Goal: Task Accomplishment & Management: Complete application form

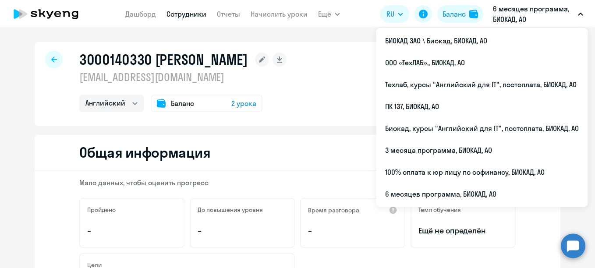
select select "english"
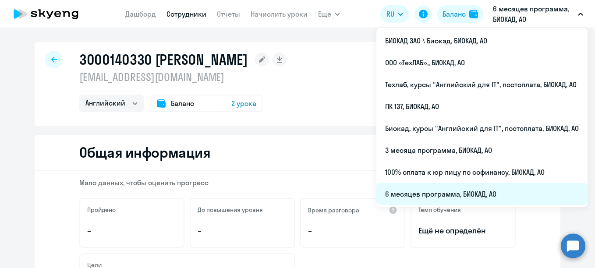
click at [436, 190] on li "6 месяцев программа, БИОКАД, АО" at bounding box center [481, 194] width 211 height 22
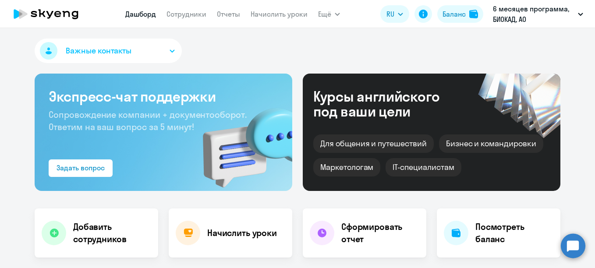
select select "30"
click at [201, 20] on nav "[PERSON_NAME] Отчеты Начислить уроки" at bounding box center [216, 14] width 182 height 18
click at [199, 14] on link "Сотрудники" at bounding box center [186, 14] width 40 height 9
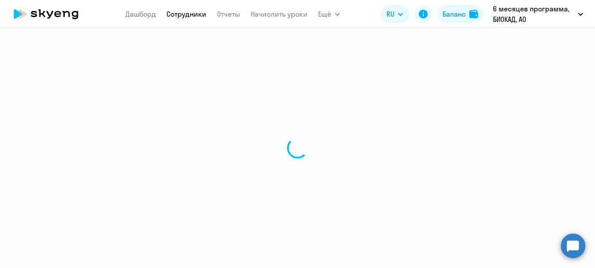
select select "30"
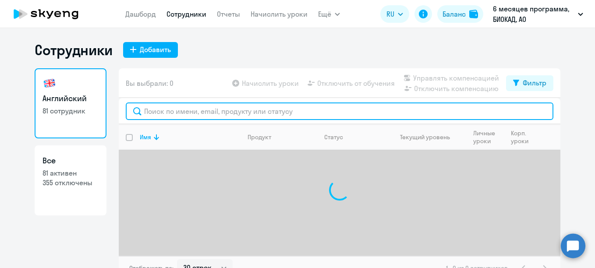
click at [265, 115] on input "text" at bounding box center [339, 111] width 427 height 18
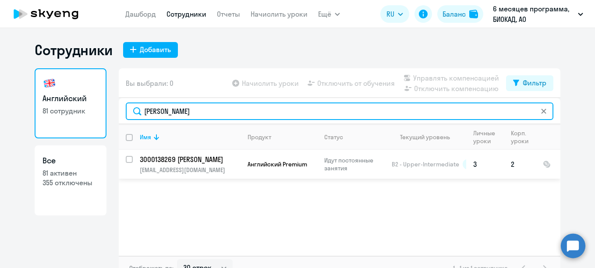
type input "[PERSON_NAME]"
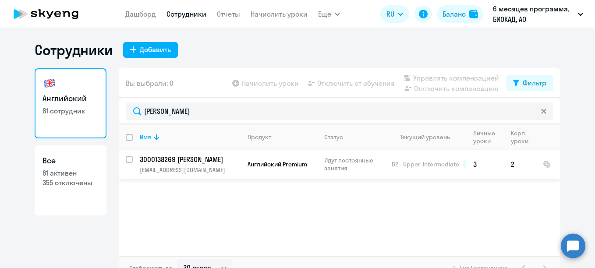
click at [181, 158] on p "3000138269 [PERSON_NAME]" at bounding box center [189, 160] width 99 height 10
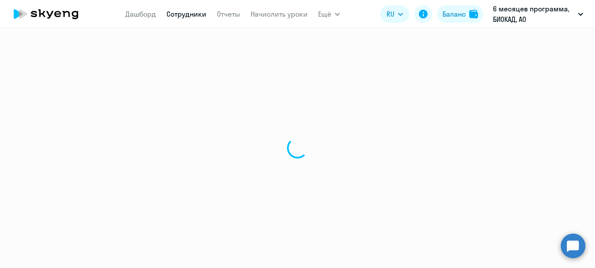
select select "english"
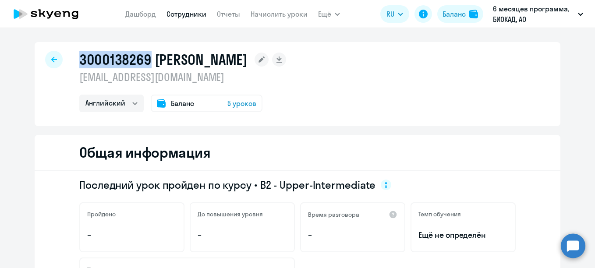
drag, startPoint x: 146, startPoint y: 59, endPoint x: 78, endPoint y: 56, distance: 68.0
click at [79, 56] on h1 "3000138269 [PERSON_NAME]" at bounding box center [163, 60] width 168 height 18
copy h1 "3000138269"
click at [195, 17] on link "Сотрудники" at bounding box center [186, 14] width 40 height 9
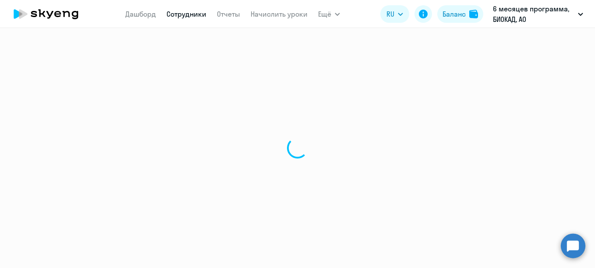
select select "30"
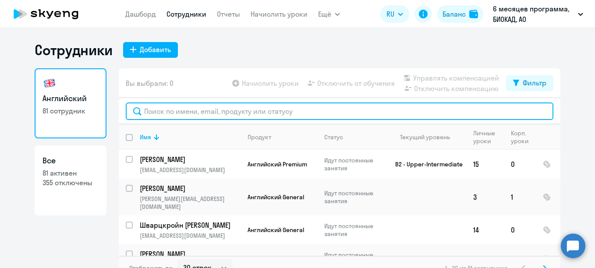
click at [191, 113] on input "text" at bounding box center [339, 111] width 427 height 18
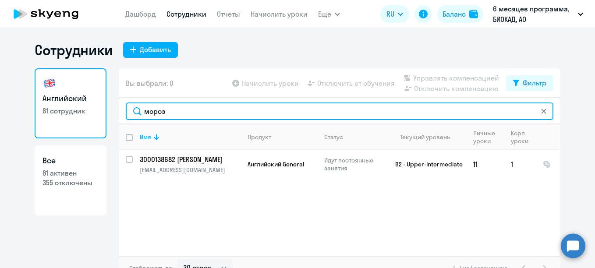
type input "мороз"
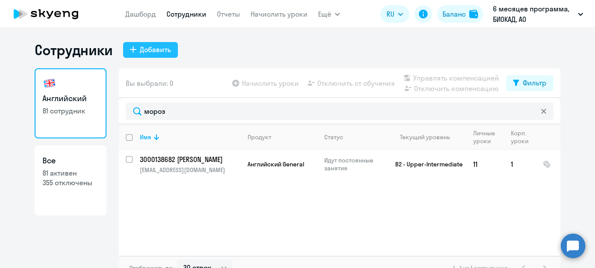
click at [160, 49] on div "Добавить" at bounding box center [155, 49] width 31 height 11
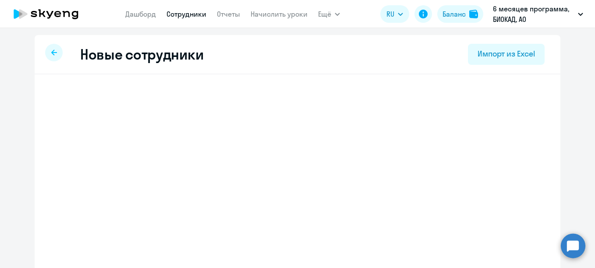
select select "english_adult_not_native_speaker"
select select "3"
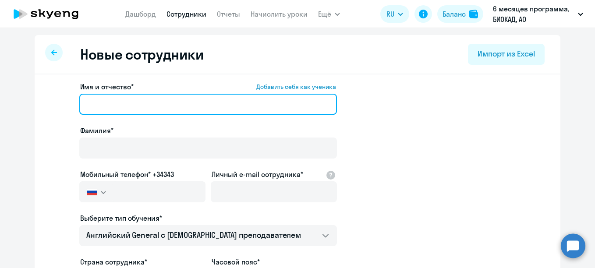
click at [182, 106] on input "Имя и отчество* Добавить себя как ученика" at bounding box center [208, 104] width 258 height 21
paste input "[PERSON_NAME]"
drag, startPoint x: 113, startPoint y: 101, endPoint x: 76, endPoint y: 107, distance: 37.3
click at [79, 107] on input "[PERSON_NAME]" at bounding box center [208, 104] width 258 height 21
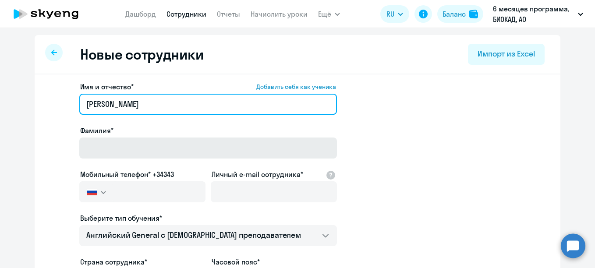
type input "[PERSON_NAME]"
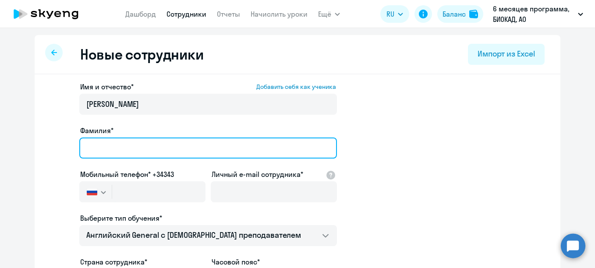
click at [157, 153] on input "Фамилия*" at bounding box center [208, 148] width 258 height 21
paste input "Вафина"
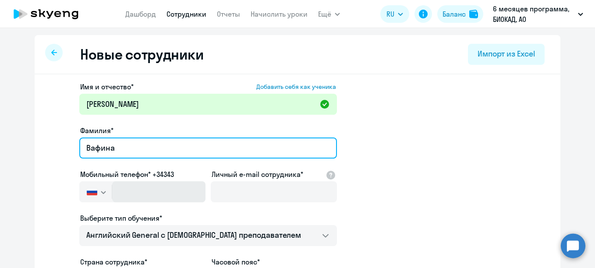
type input "Вафина"
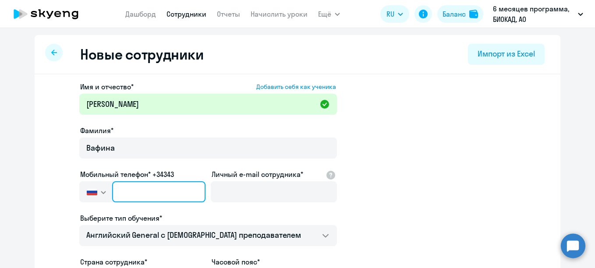
click at [157, 184] on input "text" at bounding box center [158, 191] width 93 height 21
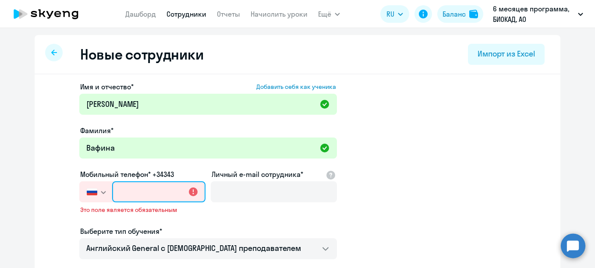
paste input "[PHONE_NUMBER]"
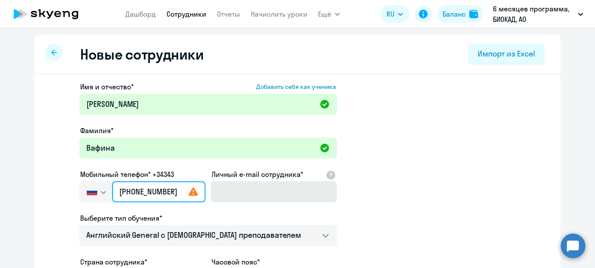
type input "[PHONE_NUMBER]"
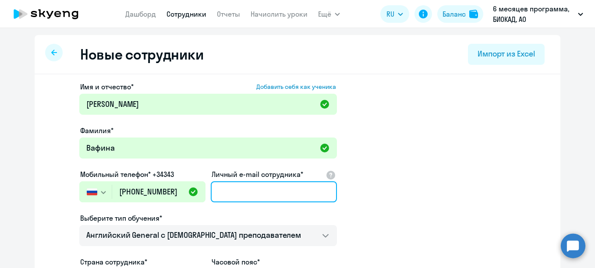
click at [245, 185] on input "Личный e-mail сотрудника*" at bounding box center [274, 191] width 126 height 21
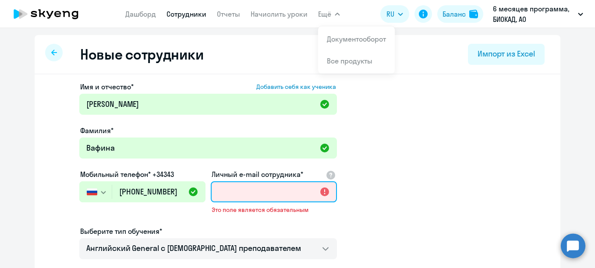
paste input "[EMAIL_ADDRESS][DOMAIN_NAME]"
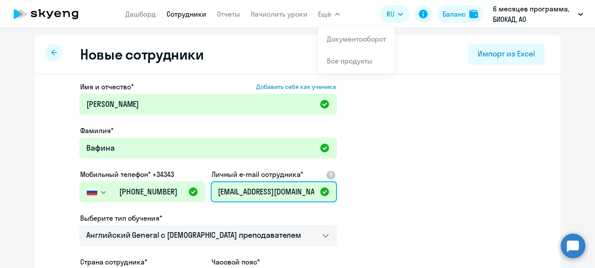
scroll to position [88, 0]
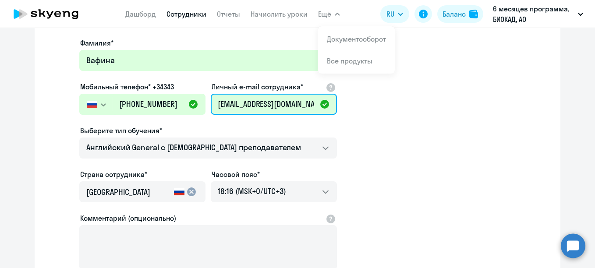
type input "[EMAIL_ADDRESS][DOMAIN_NAME]"
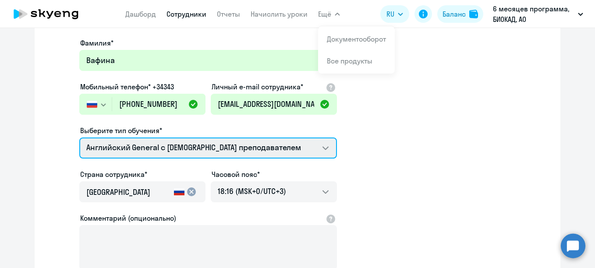
click at [215, 157] on select "Английский General с [DEMOGRAPHIC_DATA] преподавателем Английский General с [DE…" at bounding box center [208, 148] width 258 height 21
select select "english_adult_not_native_speaker_premium"
click at [79, 138] on select "Английский General с [DEMOGRAPHIC_DATA] преподавателем Английский General с [DE…" at bounding box center [208, 148] width 258 height 21
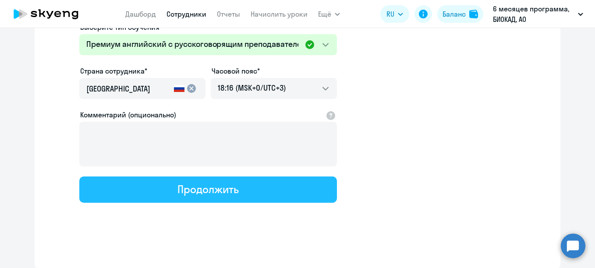
click at [236, 197] on button "Продолжить" at bounding box center [208, 190] width 258 height 26
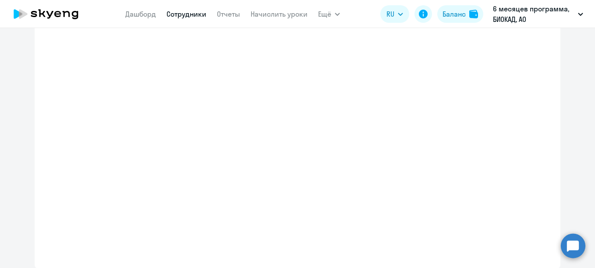
scroll to position [241, 0]
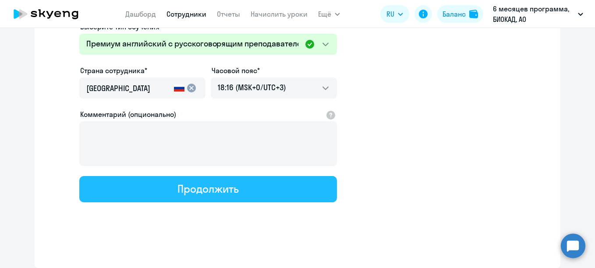
select select "english_adult_not_native_speaker_premium"
select select "3"
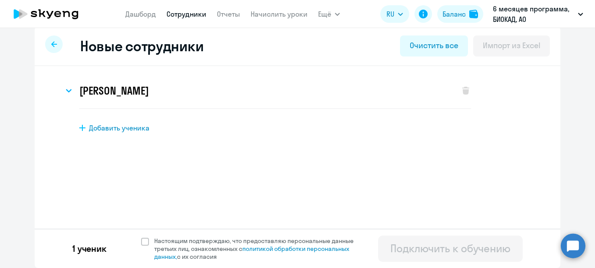
scroll to position [0, 0]
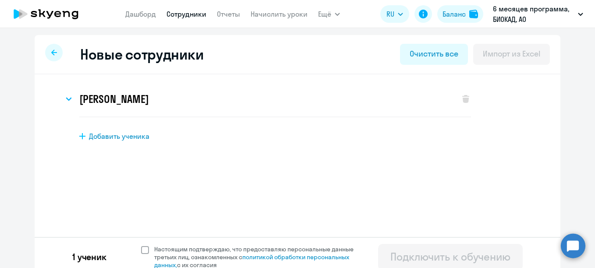
click at [222, 254] on span "Настоящим подтверждаю, что предоставляю персональные данные третьих лиц, ознако…" at bounding box center [259, 257] width 210 height 24
click at [141, 245] on input "Настоящим подтверждаю, что предоставляю персональные данные третьих лиц, ознако…" at bounding box center [141, 245] width 0 height 0
checkbox input "true"
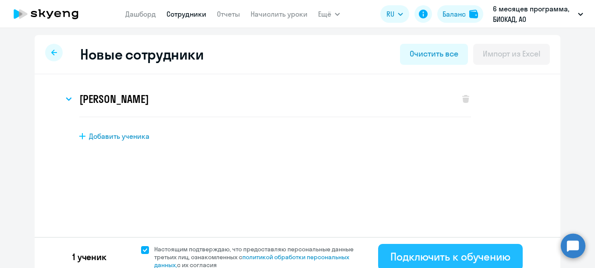
click at [445, 259] on div "Подключить к обучению" at bounding box center [450, 257] width 120 height 14
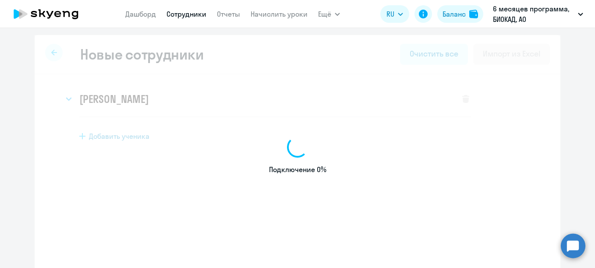
select select "english_adult_not_native_speaker"
select select "3"
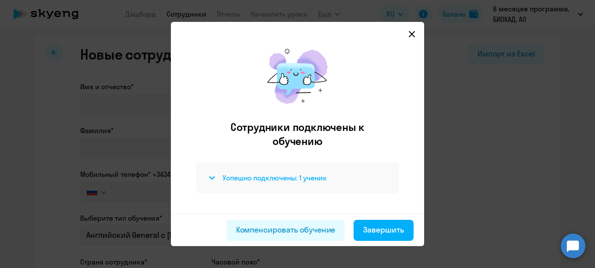
click at [287, 174] on h4 "Успешно подключены: 1 ученик" at bounding box center [274, 178] width 104 height 10
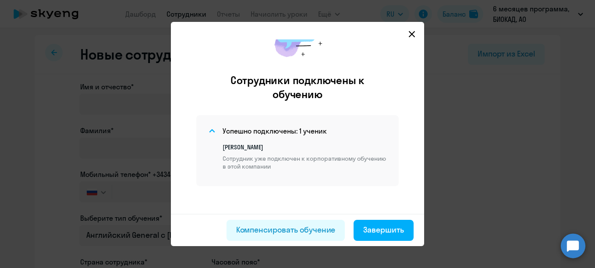
scroll to position [47, 0]
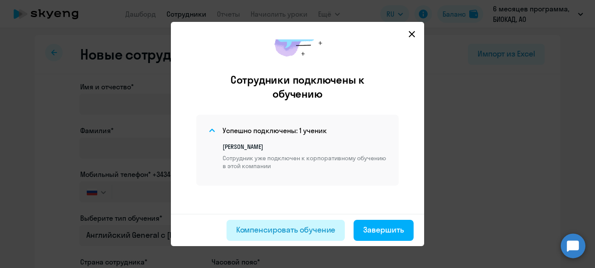
click at [300, 231] on div "Компенсировать обучение" at bounding box center [285, 229] width 99 height 11
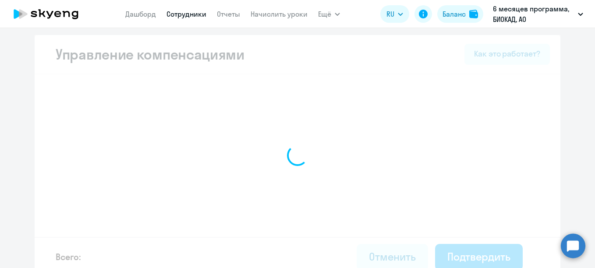
select select "MONTHLY"
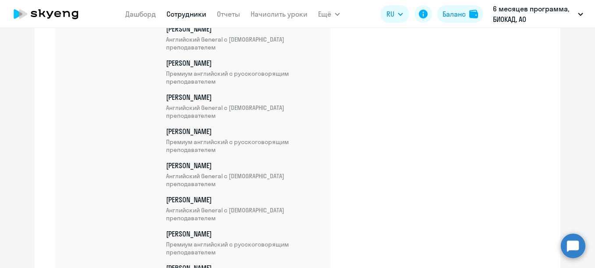
scroll to position [2795, 0]
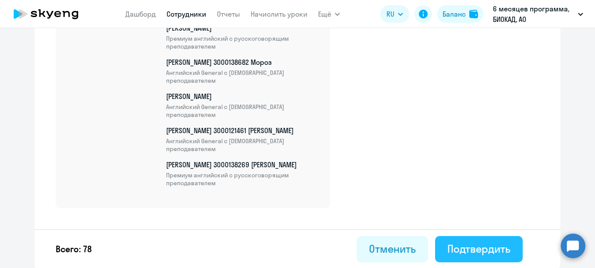
click at [474, 244] on div "Подтвердить" at bounding box center [478, 249] width 63 height 14
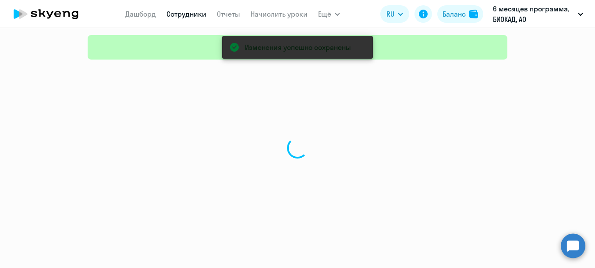
select select "30"
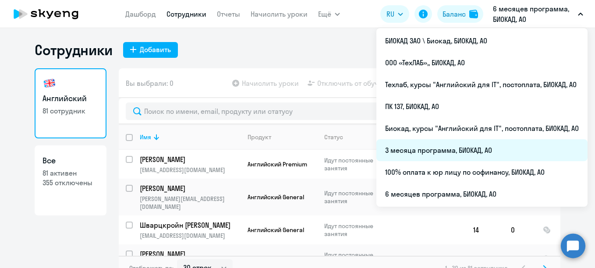
click at [406, 148] on li "3 месяца программа, БИОКАД, АО" at bounding box center [481, 150] width 211 height 22
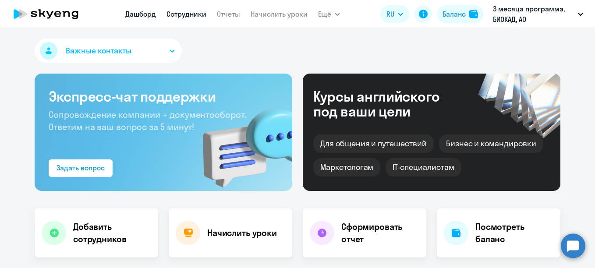
click at [193, 17] on link "Сотрудники" at bounding box center [186, 14] width 40 height 9
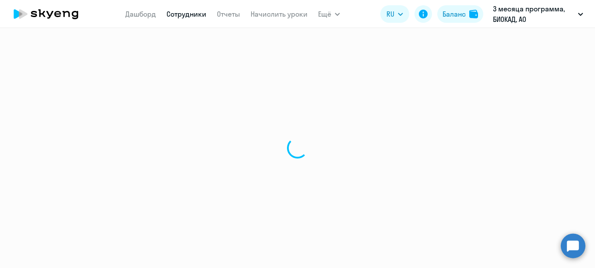
select select "30"
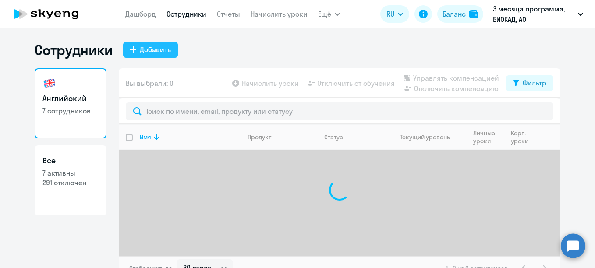
click at [155, 54] on div "Добавить" at bounding box center [155, 49] width 31 height 11
select select "english_adult_not_native_speaker"
select select "3"
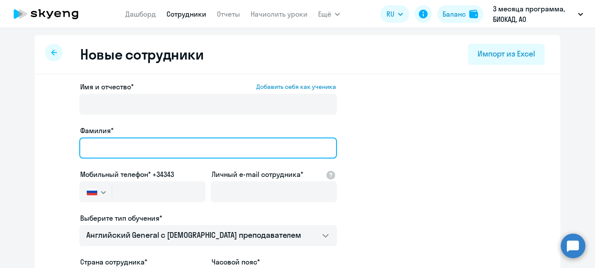
click at [112, 148] on input "Фамилия*" at bounding box center [208, 148] width 258 height 21
paste input "[PERSON_NAME]"
drag, startPoint x: 192, startPoint y: 150, endPoint x: 165, endPoint y: 150, distance: 26.7
click at [165, 150] on input "[PERSON_NAME]" at bounding box center [208, 148] width 258 height 21
click at [199, 149] on input "[PERSON_NAME]" at bounding box center [208, 148] width 258 height 21
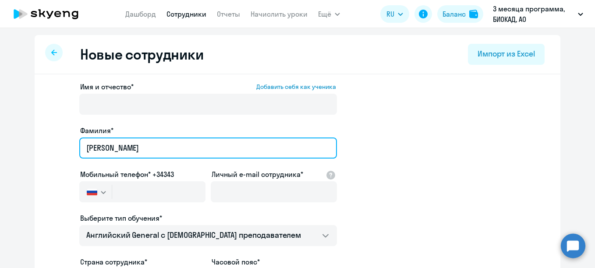
drag, startPoint x: 213, startPoint y: 147, endPoint x: 131, endPoint y: 146, distance: 81.9
click at [131, 146] on input "[PERSON_NAME]" at bounding box center [208, 148] width 258 height 21
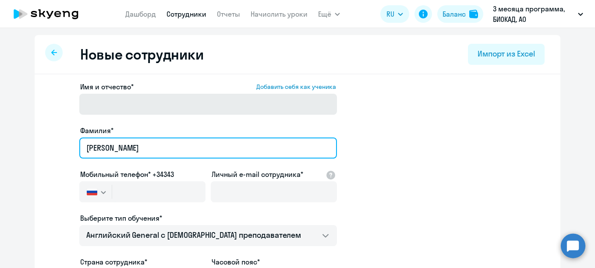
type input "[PERSON_NAME]"
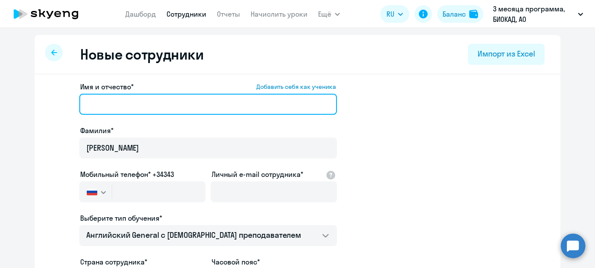
click at [120, 104] on input "Имя и отчество* Добавить себя как ученика" at bounding box center [208, 104] width 258 height 21
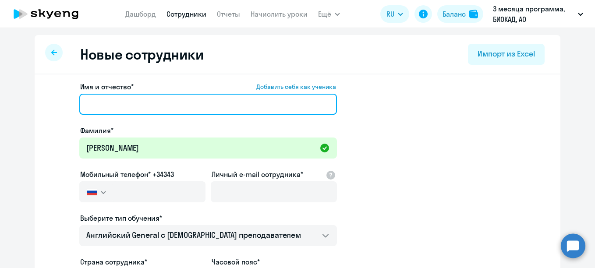
paste input "[PERSON_NAME]"
type input "[PERSON_NAME]"
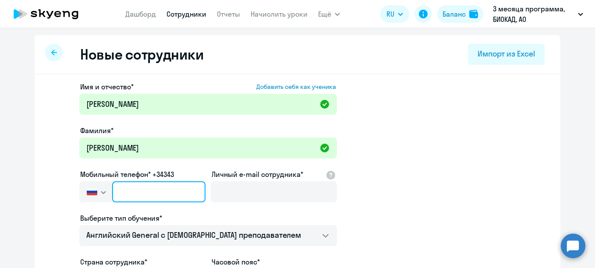
click at [129, 198] on input "text" at bounding box center [158, 191] width 93 height 21
paste input "[PHONE_NUMBER]"
type input "[PHONE_NUMBER]"
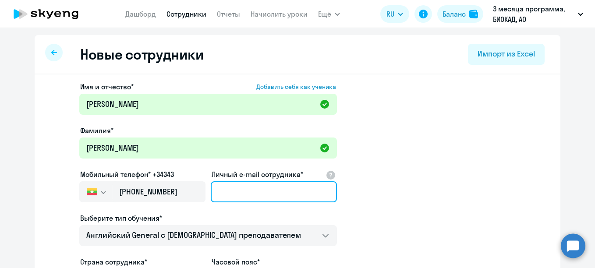
click at [241, 193] on input "Личный e-mail сотрудника*" at bounding box center [274, 191] width 126 height 21
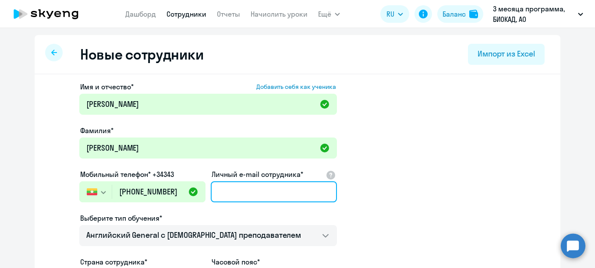
paste input "9 533 527 314"
type input "9 533 527 314"
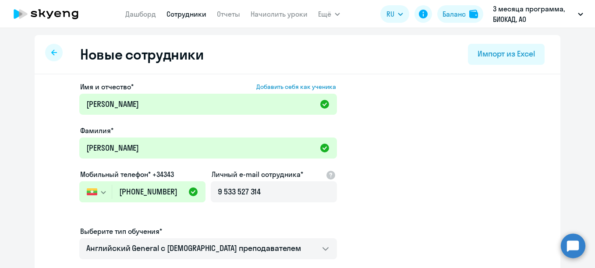
click at [100, 194] on svg-icon "button" at bounding box center [103, 192] width 7 height 7
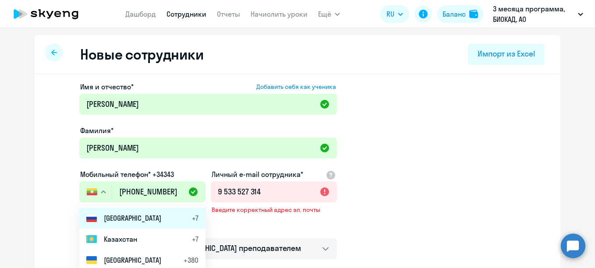
click at [117, 218] on span "[GEOGRAPHIC_DATA]" at bounding box center [132, 218] width 57 height 11
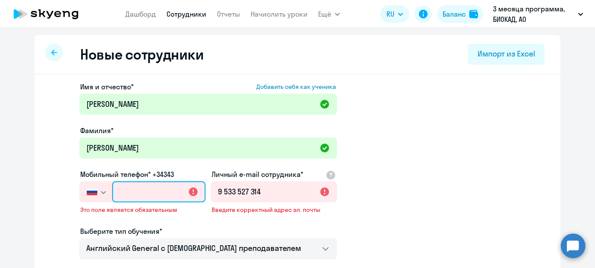
click at [137, 194] on input "text" at bounding box center [158, 191] width 93 height 21
type input "+7 7"
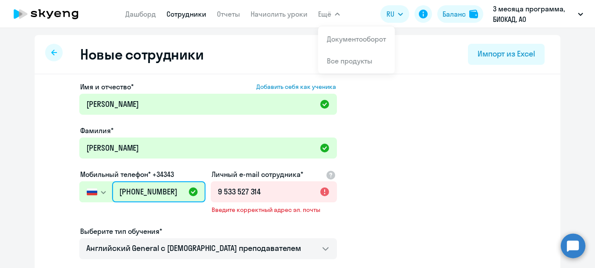
type input "[PHONE_NUMBER]"
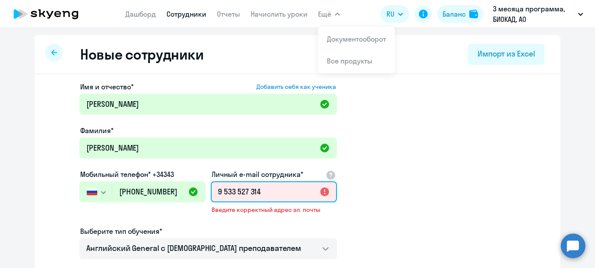
drag, startPoint x: 263, startPoint y: 193, endPoint x: 192, endPoint y: 198, distance: 71.1
click at [192, 198] on div "Имя и отчество* Добавить себя как ученика [PERSON_NAME]* [PERSON_NAME] телефон*…" at bounding box center [208, 243] width 258 height 325
paste input "[EMAIL_ADDRESS][DOMAIN_NAME]"
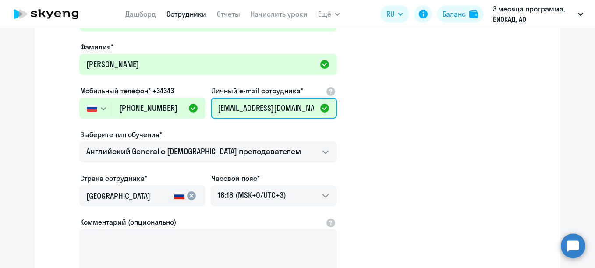
scroll to position [88, 0]
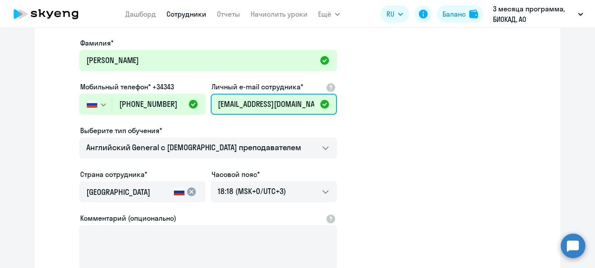
type input "[EMAIL_ADDRESS][DOMAIN_NAME]"
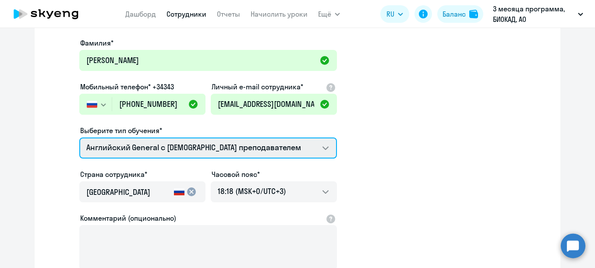
click at [194, 145] on select "Английский General с [DEMOGRAPHIC_DATA] преподавателем Английский General с [DE…" at bounding box center [208, 148] width 258 height 21
select select "english_adult_not_native_speaker_premium"
click at [79, 138] on select "Английский General с [DEMOGRAPHIC_DATA] преподавателем Английский General с [DE…" at bounding box center [208, 148] width 258 height 21
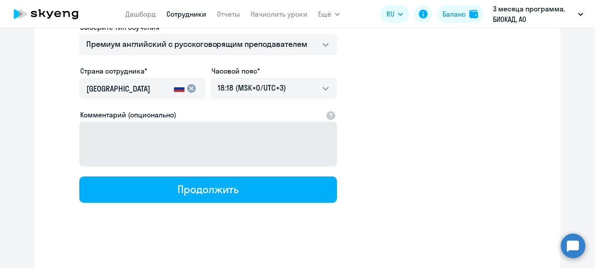
click at [215, 195] on div "Продолжить" at bounding box center [207, 189] width 61 height 14
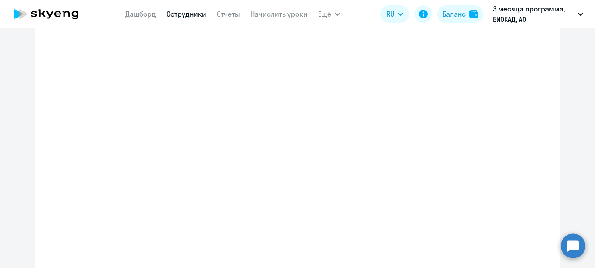
select select "english_adult_not_native_speaker_premium"
select select "3"
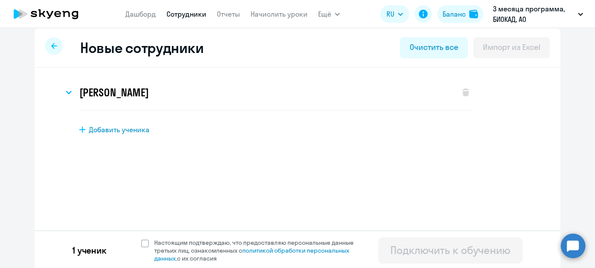
scroll to position [8, 0]
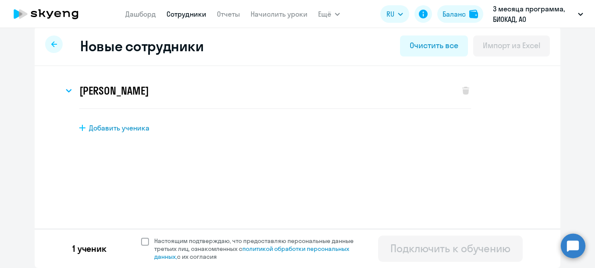
click at [200, 241] on span "Настоящим подтверждаю, что предоставляю персональные данные третьих лиц, ознако…" at bounding box center [259, 249] width 210 height 24
click at [141, 237] on input "Настоящим подтверждаю, что предоставляю персональные данные третьих лиц, ознако…" at bounding box center [141, 237] width 0 height 0
checkbox input "true"
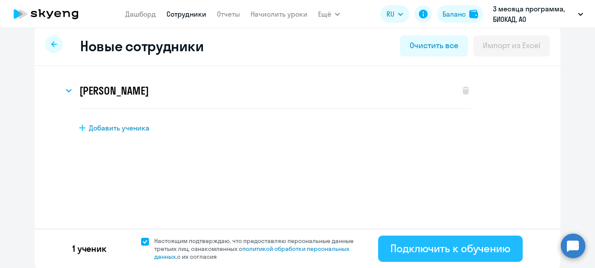
click at [413, 249] on div "Подключить к обучению" at bounding box center [450, 248] width 120 height 14
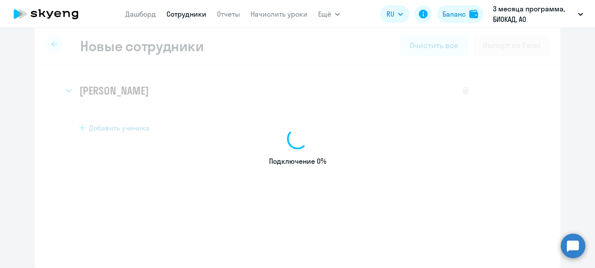
select select "english_adult_not_native_speaker"
select select "3"
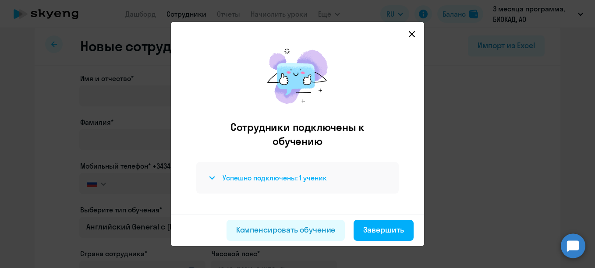
click at [293, 176] on h4 "Успешно подключены: 1 ученик" at bounding box center [274, 178] width 104 height 10
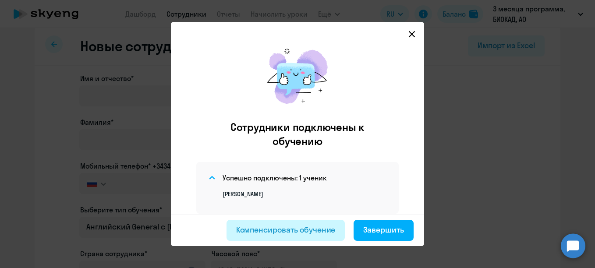
click at [279, 227] on div "Компенсировать обучение" at bounding box center [285, 229] width 99 height 11
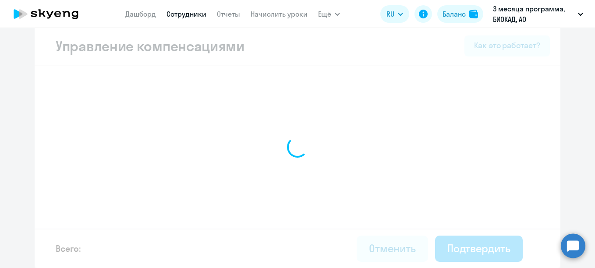
select select "MONTHLY"
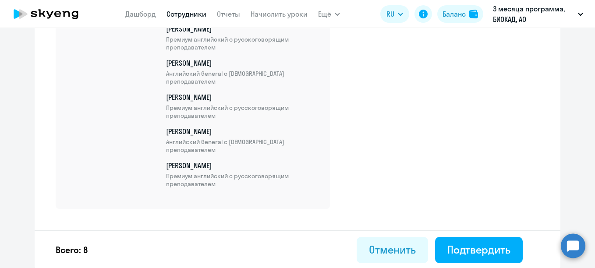
scroll to position [403, 0]
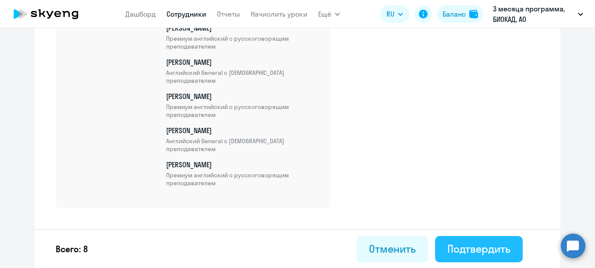
click at [470, 249] on div "Подтвердить" at bounding box center [478, 249] width 63 height 14
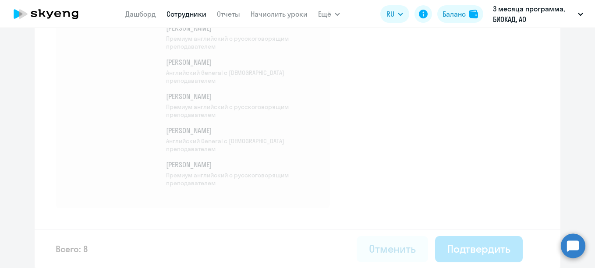
select select "30"
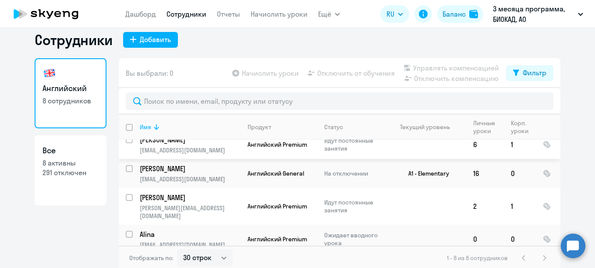
scroll to position [12, 0]
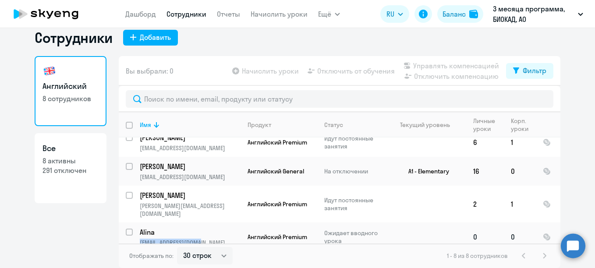
drag, startPoint x: 196, startPoint y: 236, endPoint x: 133, endPoint y: 235, distance: 63.5
click at [133, 235] on td "Alina [EMAIL_ADDRESS][DOMAIN_NAME]" at bounding box center [187, 236] width 108 height 29
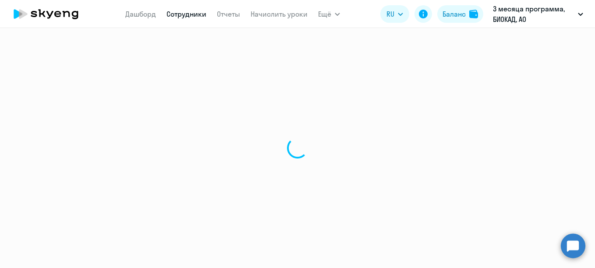
select select "english"
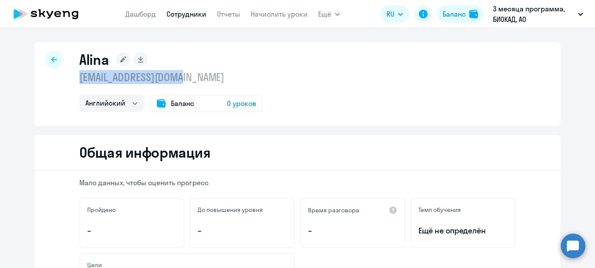
drag, startPoint x: 190, startPoint y: 78, endPoint x: 75, endPoint y: 79, distance: 114.3
click at [75, 79] on div "Alina [EMAIL_ADDRESS][DOMAIN_NAME] Английский Баланс 0 уроков" at bounding box center [298, 84] width 526 height 84
copy p "[EMAIL_ADDRESS][DOMAIN_NAME]"
